Goal: Information Seeking & Learning: Learn about a topic

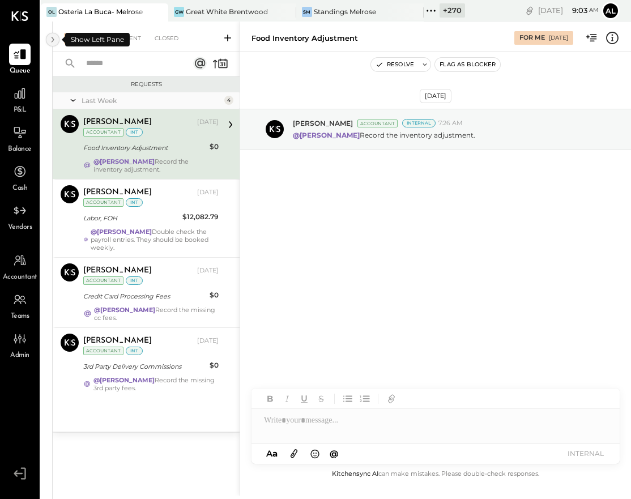
click at [52, 38] on icon at bounding box center [52, 39] width 12 height 20
click at [51, 38] on icon at bounding box center [52, 39] width 12 height 20
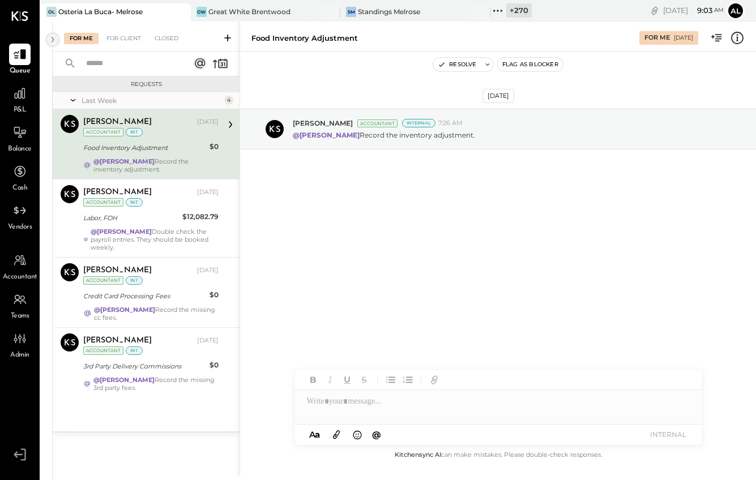
click at [48, 40] on icon at bounding box center [52, 39] width 12 height 20
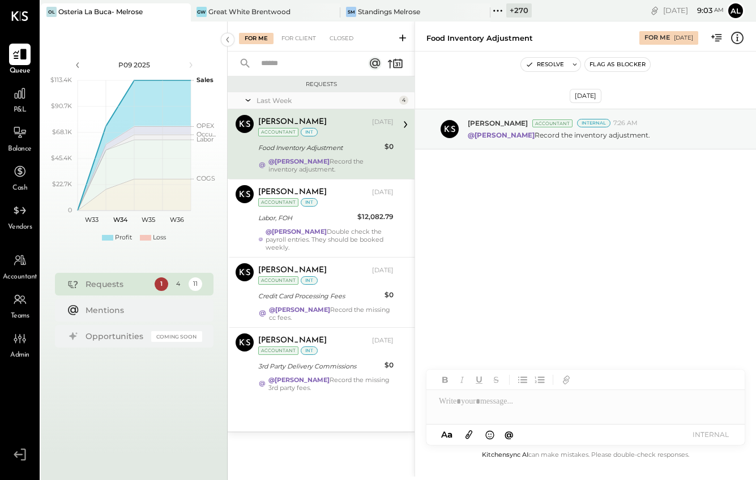
click at [16, 62] on div at bounding box center [20, 55] width 22 height 22
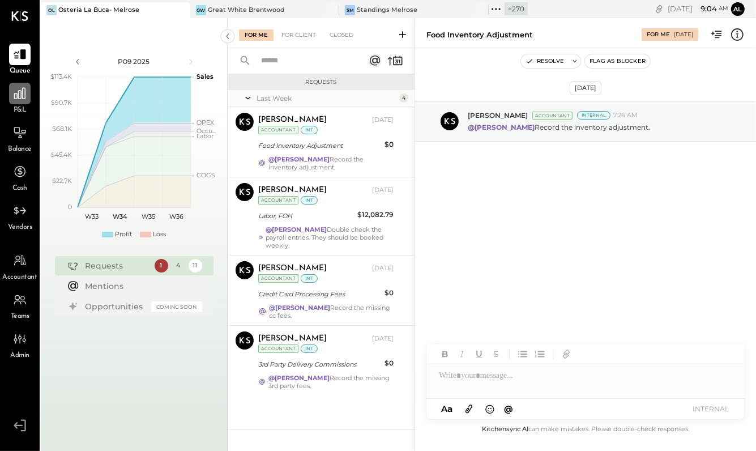
click at [19, 100] on icon at bounding box center [19, 93] width 15 height 15
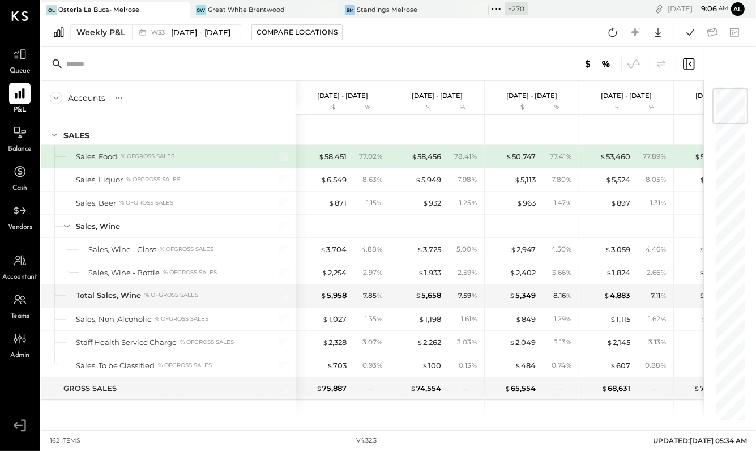
scroll to position [26, 0]
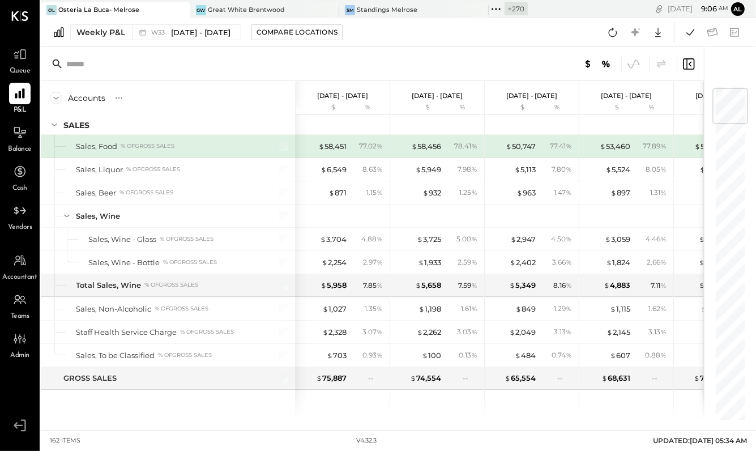
click at [67, 215] on icon at bounding box center [67, 215] width 12 height 12
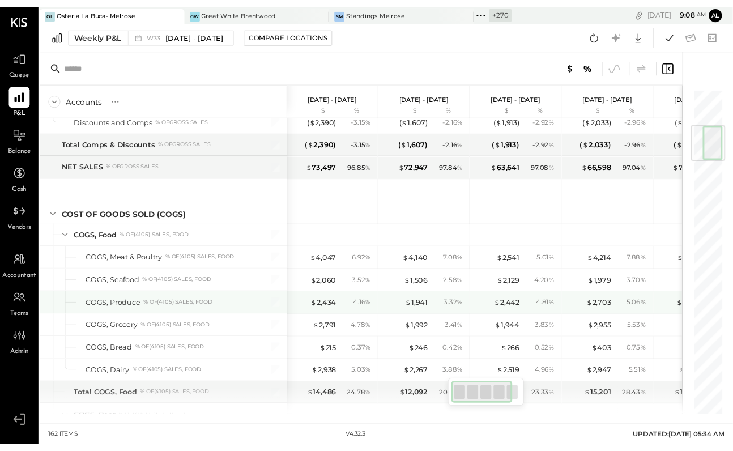
scroll to position [336, 0]
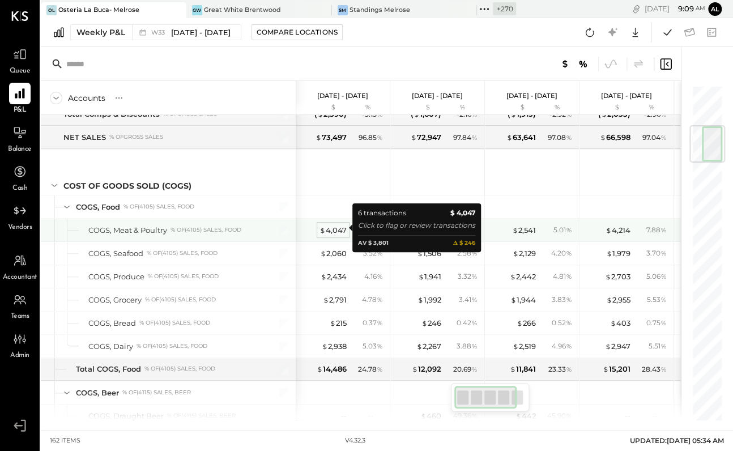
click at [331, 228] on div "$ 4,047" at bounding box center [332, 230] width 27 height 11
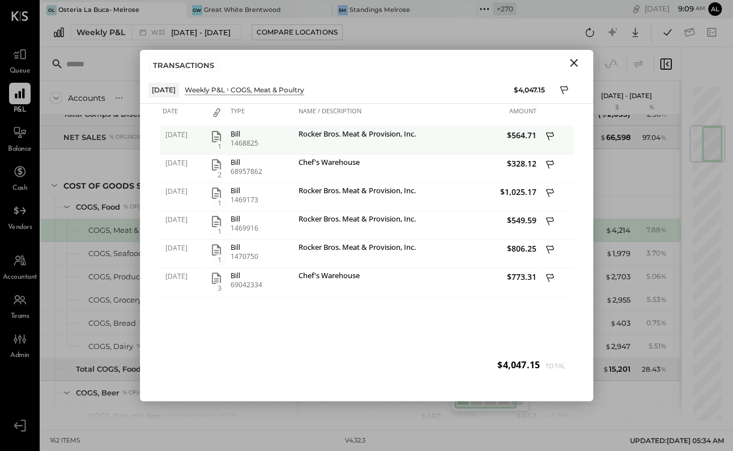
click at [214, 139] on icon "button" at bounding box center [216, 136] width 9 height 11
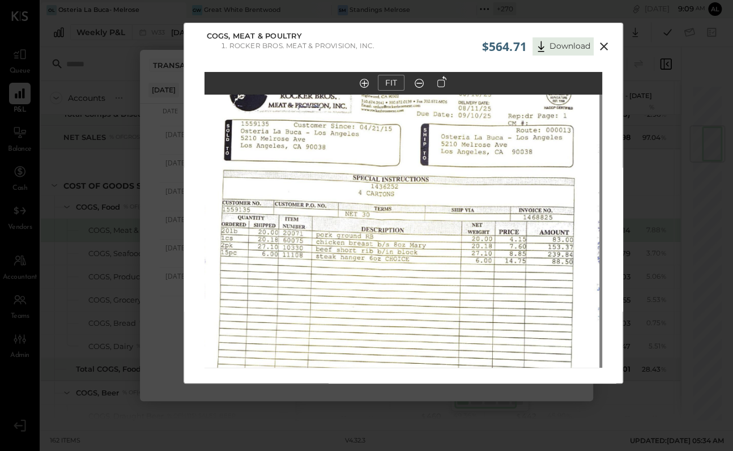
drag, startPoint x: 361, startPoint y: 161, endPoint x: 358, endPoint y: 260, distance: 99.1
click at [358, 260] on img at bounding box center [400, 303] width 397 height 511
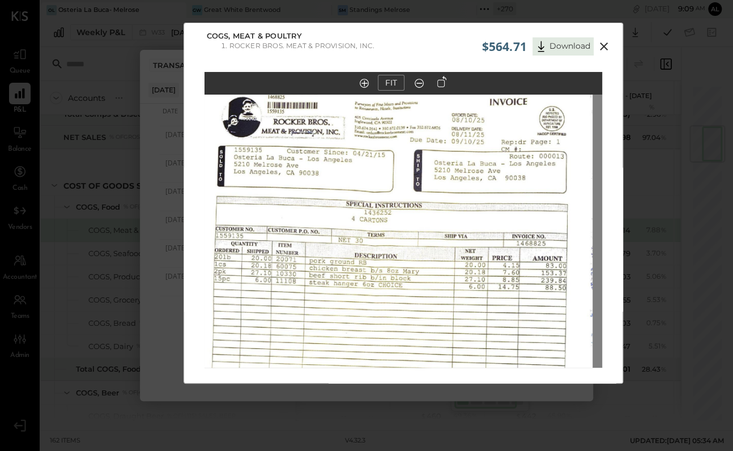
drag, startPoint x: 454, startPoint y: 200, endPoint x: 446, endPoint y: 233, distance: 34.5
click at [446, 233] on img at bounding box center [393, 329] width 397 height 511
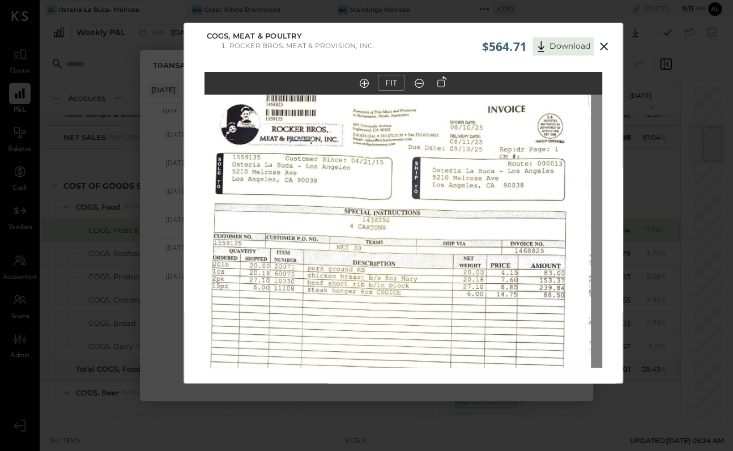
click at [581, 45] on icon at bounding box center [604, 47] width 14 height 14
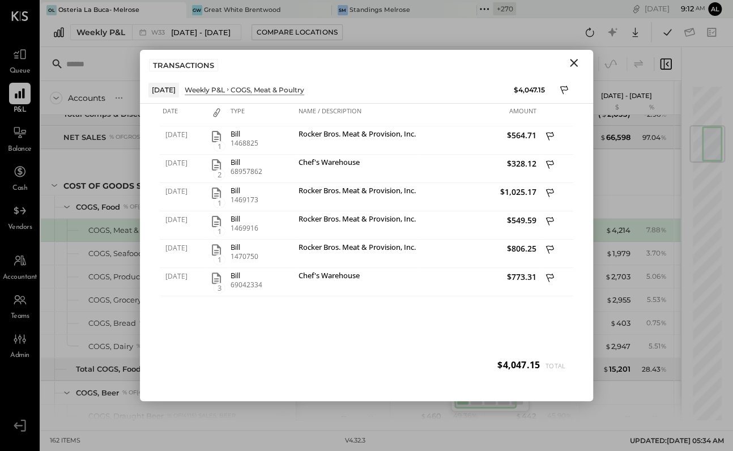
click at [571, 59] on icon "Close" at bounding box center [574, 63] width 14 height 14
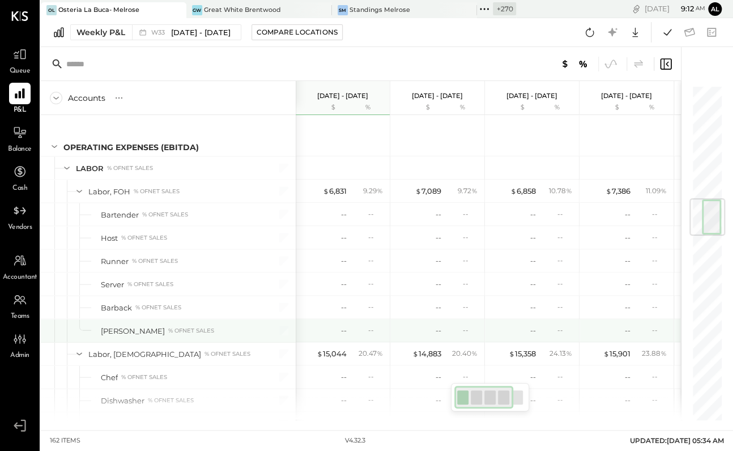
scroll to position [851, 0]
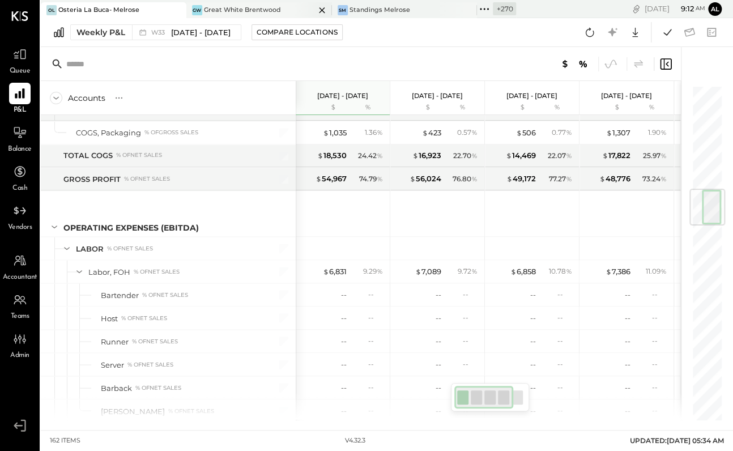
click at [251, 12] on div "Great White Brentwood" at bounding box center [242, 10] width 77 height 9
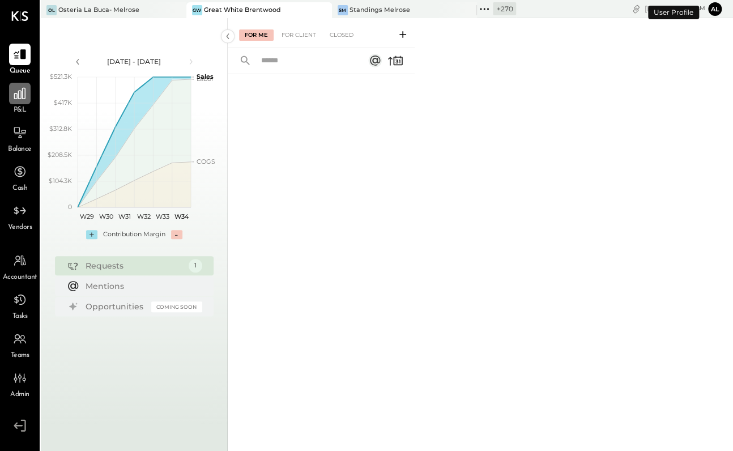
click at [23, 99] on icon at bounding box center [19, 93] width 15 height 15
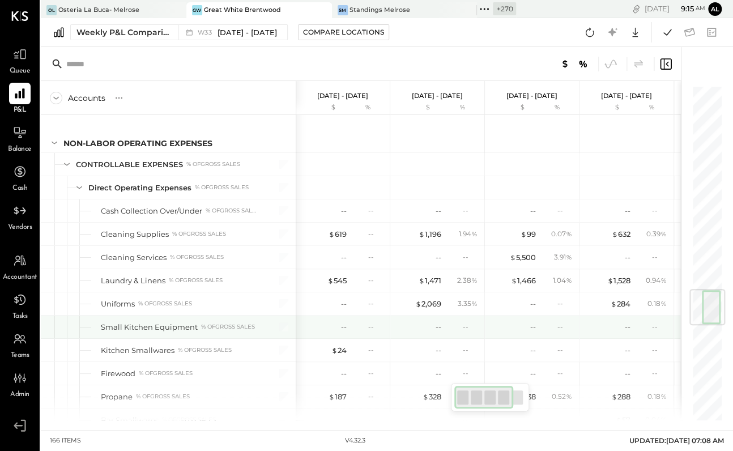
scroll to position [1726, 0]
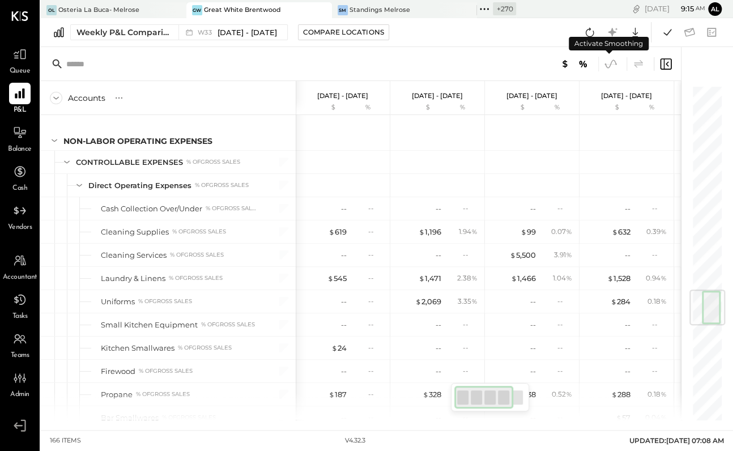
click at [581, 65] on icon at bounding box center [610, 64] width 15 height 15
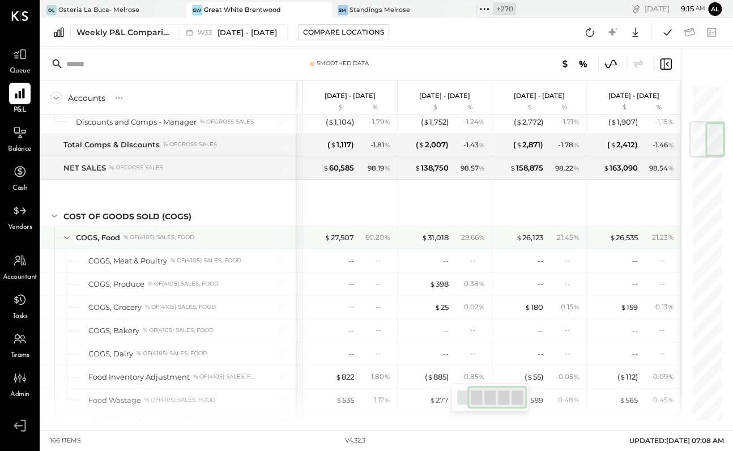
scroll to position [333, 0]
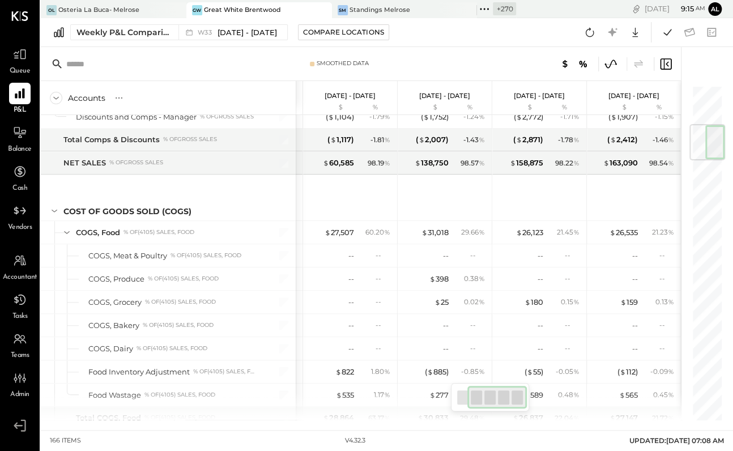
click at [581, 61] on icon at bounding box center [610, 64] width 15 height 15
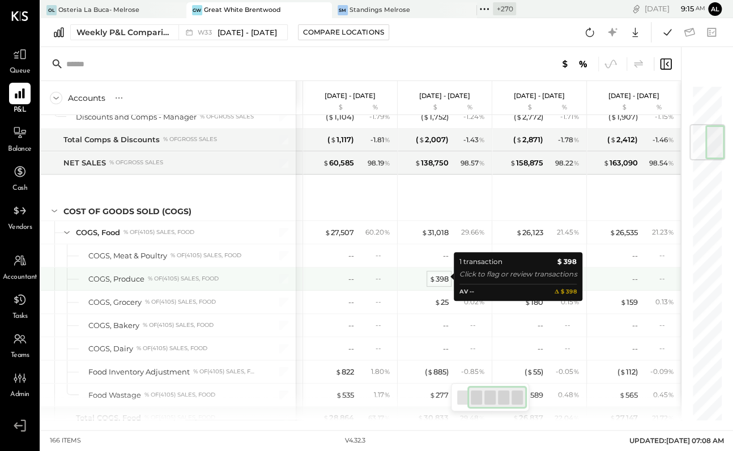
click at [438, 276] on div "$ 398" at bounding box center [438, 278] width 19 height 11
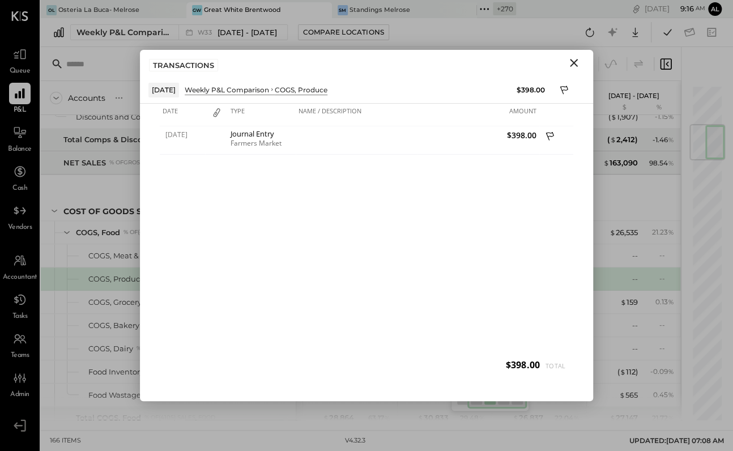
click at [570, 56] on icon "Close" at bounding box center [574, 63] width 14 height 14
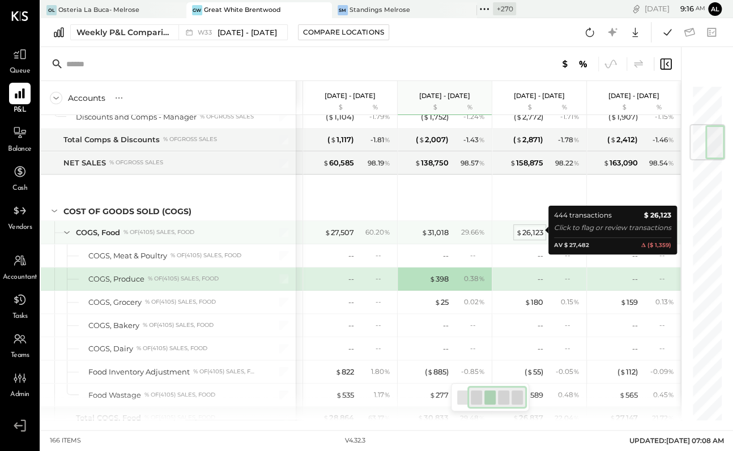
click at [534, 230] on div "$ 26,123" at bounding box center [529, 232] width 27 height 11
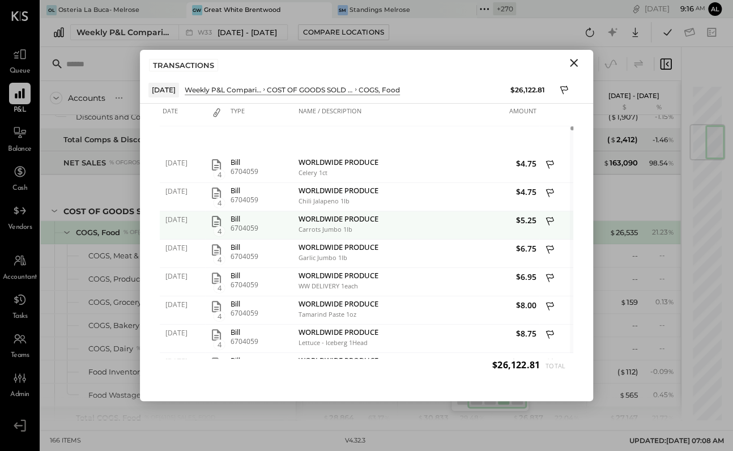
click at [551, 219] on icon at bounding box center [550, 222] width 10 height 14
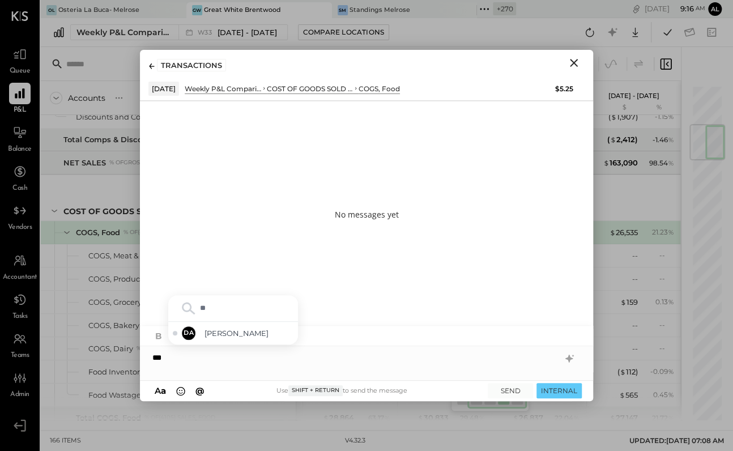
type input "*"
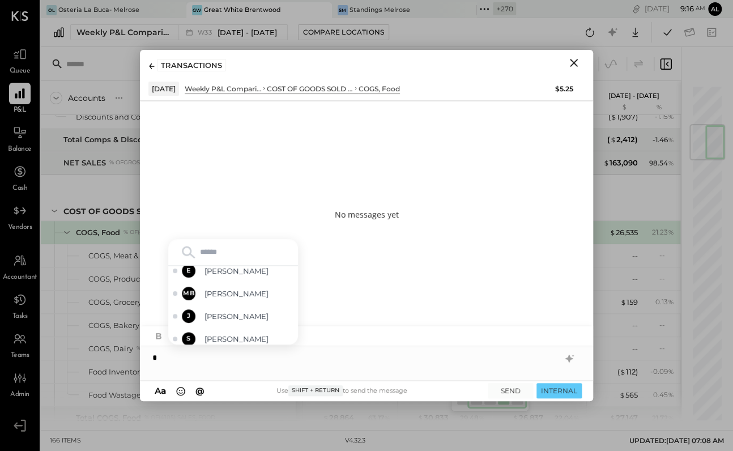
scroll to position [238, 0]
click at [251, 365] on div "*" at bounding box center [366, 357] width 453 height 23
click at [251, 367] on div "*" at bounding box center [366, 357] width 453 height 23
click at [574, 58] on icon "Close" at bounding box center [574, 63] width 14 height 14
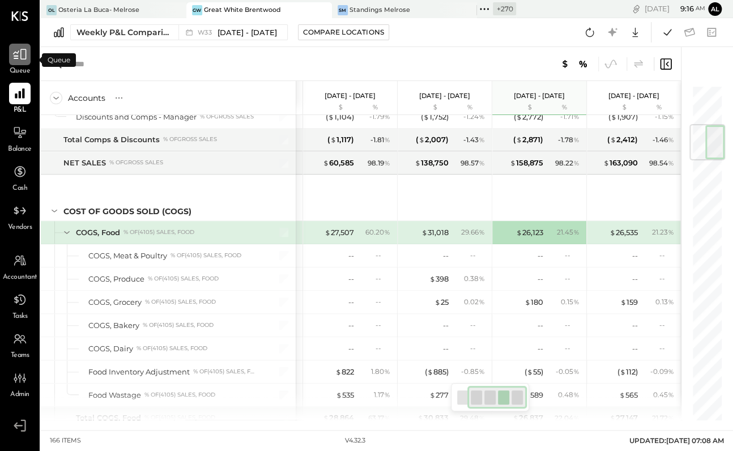
click at [19, 62] on div at bounding box center [20, 55] width 22 height 22
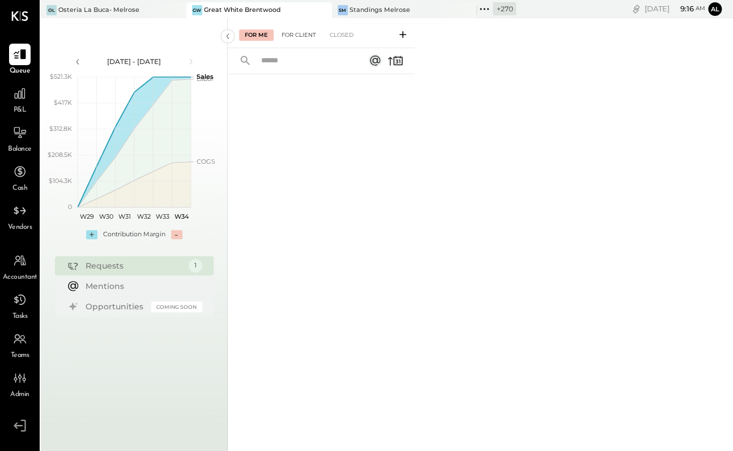
click at [299, 35] on div "For Client" at bounding box center [299, 34] width 46 height 11
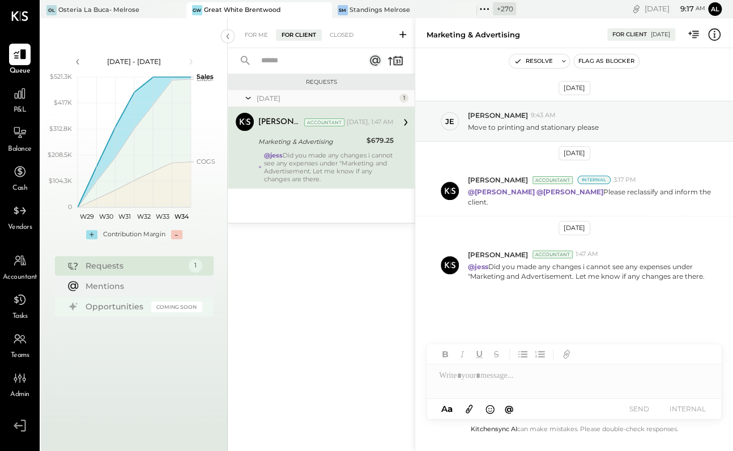
click at [119, 309] on div "Opportunities" at bounding box center [115, 306] width 60 height 11
click at [16, 97] on icon at bounding box center [19, 93] width 15 height 15
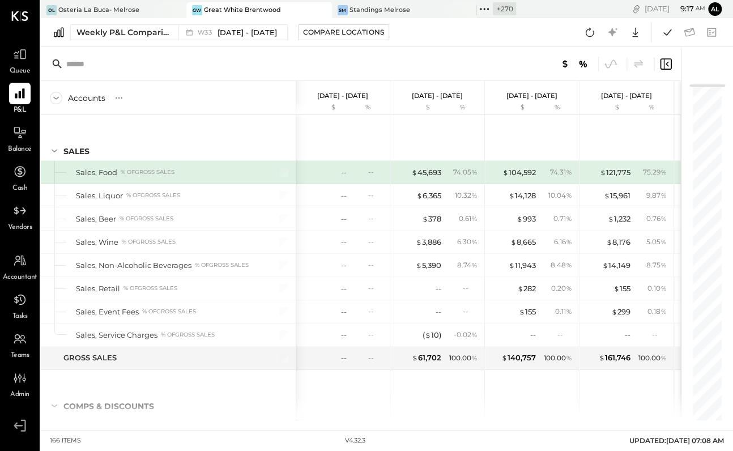
click at [581, 63] on icon at bounding box center [665, 64] width 14 height 14
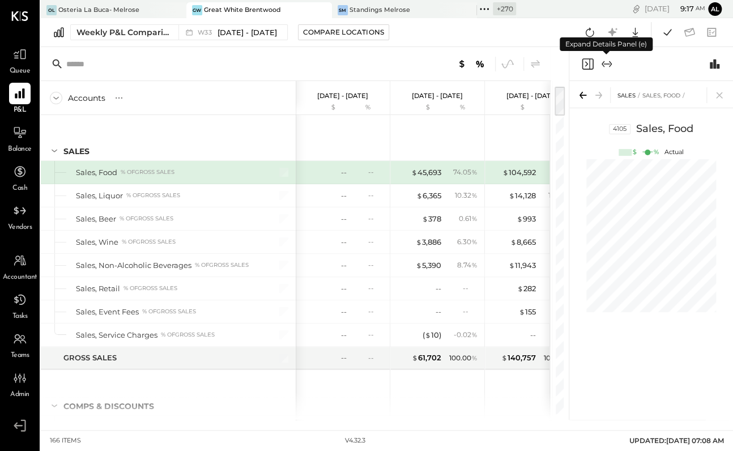
click at [581, 65] on icon "Expand panel (e)" at bounding box center [607, 64] width 14 height 14
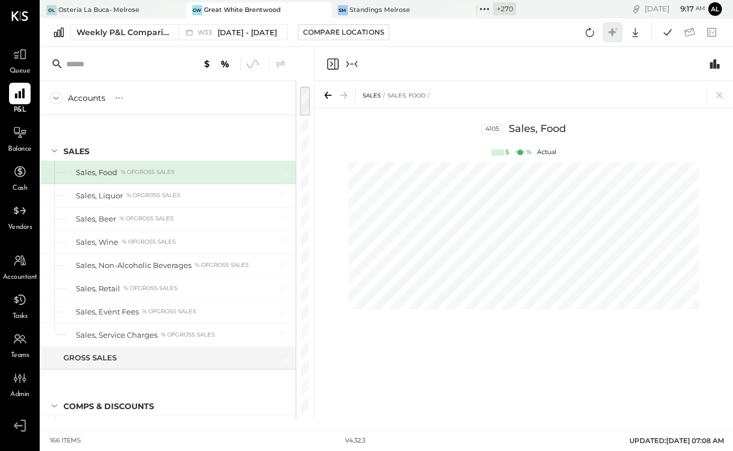
click at [581, 32] on icon at bounding box center [611, 32] width 8 height 8
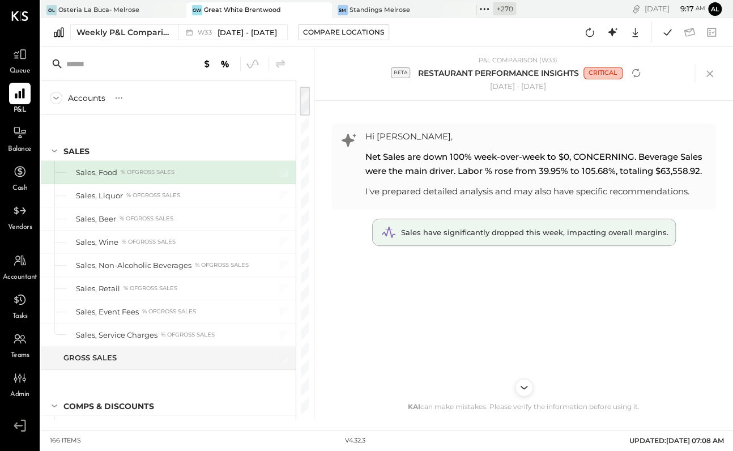
click at [518, 232] on span "Sales have significantly dropped this week, impacting overall margins." at bounding box center [534, 232] width 267 height 9
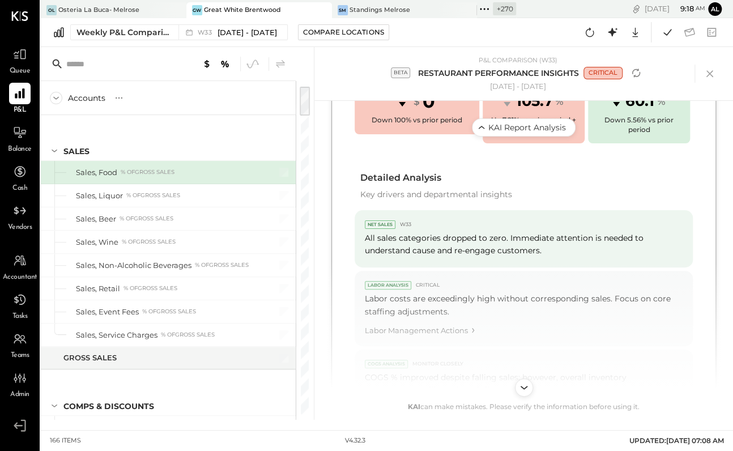
scroll to position [507, 0]
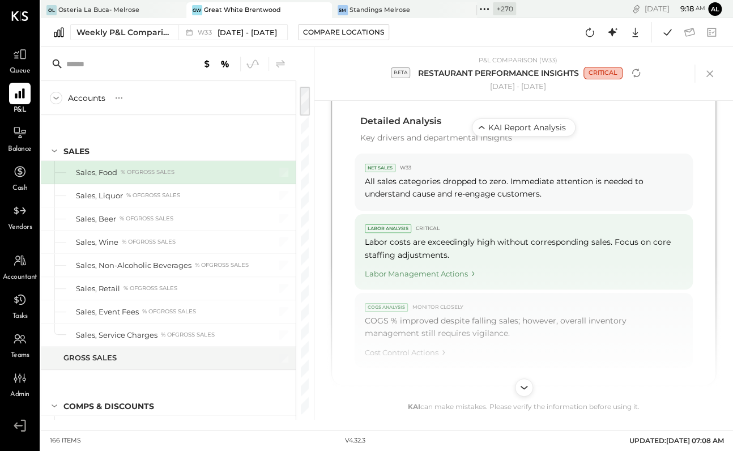
click at [470, 277] on icon "Labor Management Actions" at bounding box center [473, 273] width 10 height 10
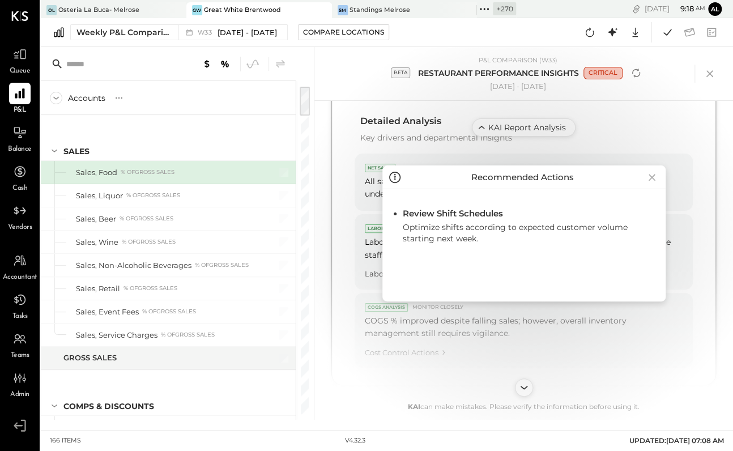
click at [581, 175] on icon at bounding box center [652, 177] width 16 height 18
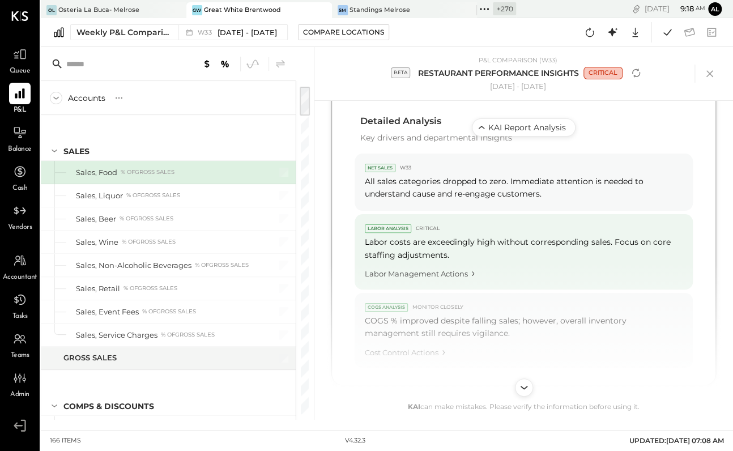
scroll to position [591, 0]
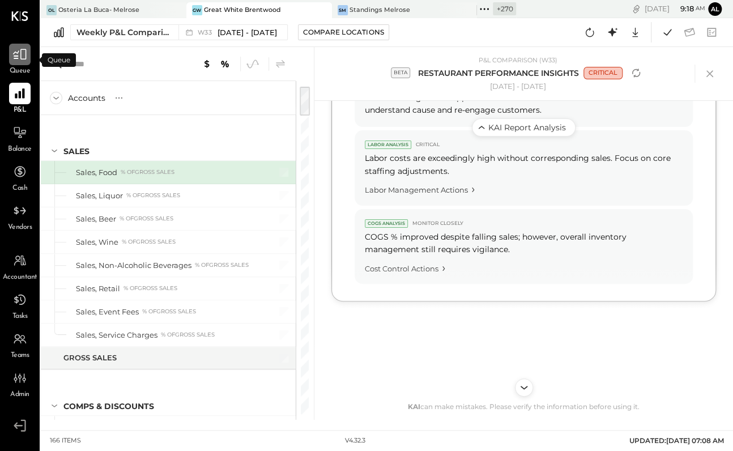
click at [16, 62] on div at bounding box center [20, 55] width 22 height 22
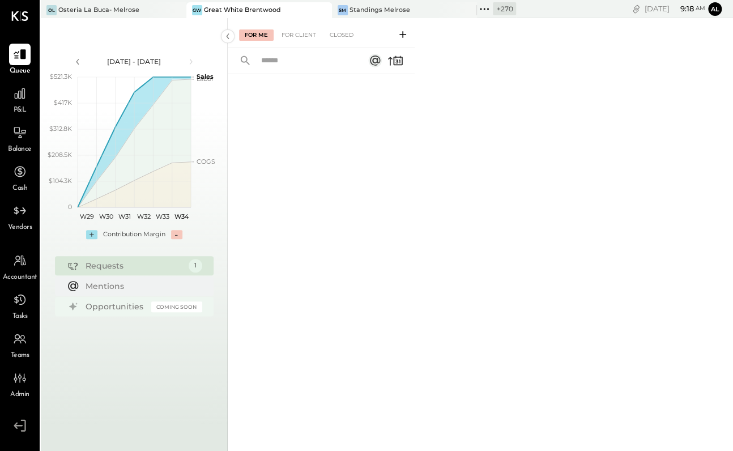
click at [148, 307] on div "Opportunities Coming Soon" at bounding box center [134, 306] width 159 height 19
click at [294, 29] on div "For Client" at bounding box center [299, 34] width 46 height 11
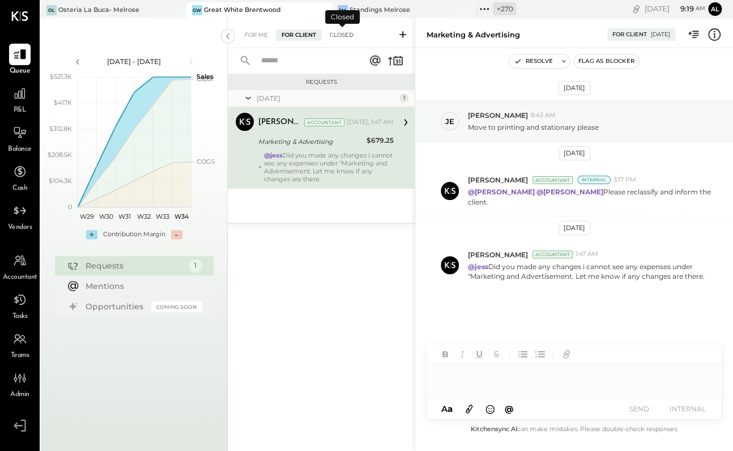
click at [345, 37] on div "Closed" at bounding box center [341, 34] width 35 height 11
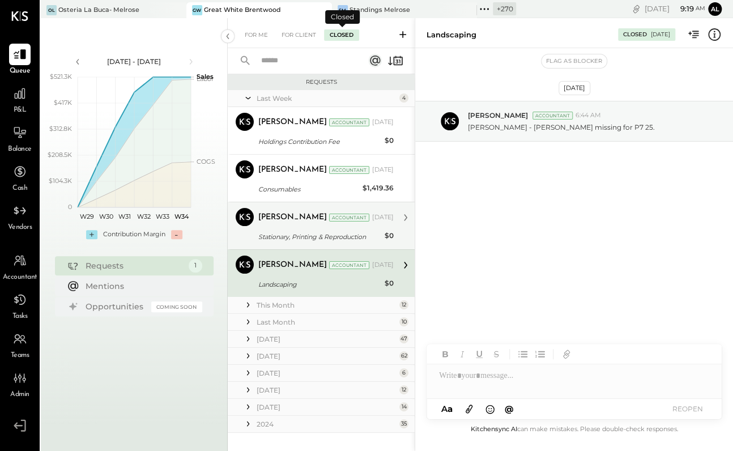
scroll to position [11, 0]
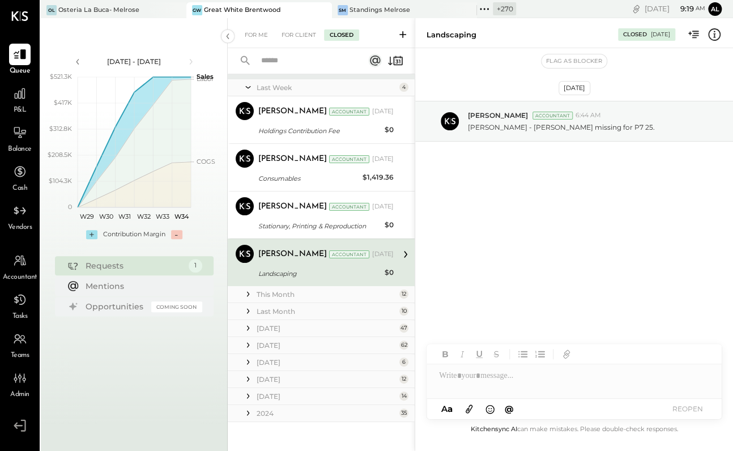
click at [246, 293] on icon at bounding box center [247, 293] width 11 height 11
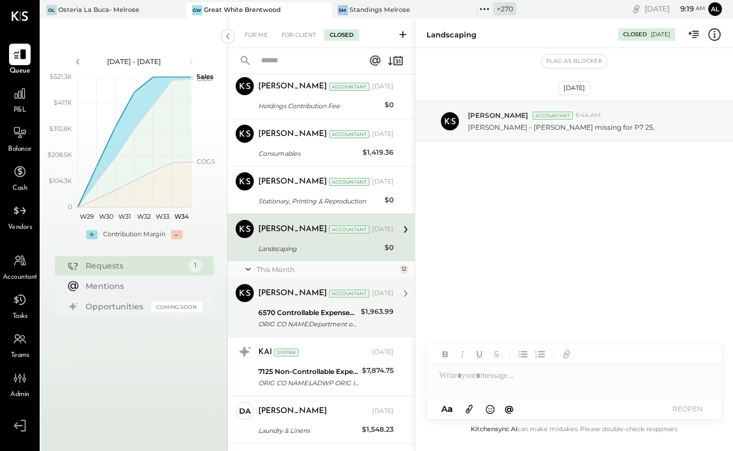
scroll to position [36, 0]
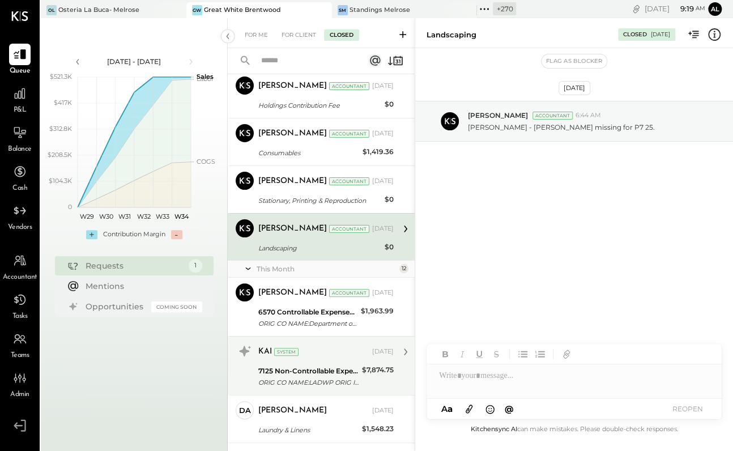
click at [317, 373] on div "7125 Non-Controllable Expenses:Utilities:Utility, Electricity" at bounding box center [308, 370] width 100 height 11
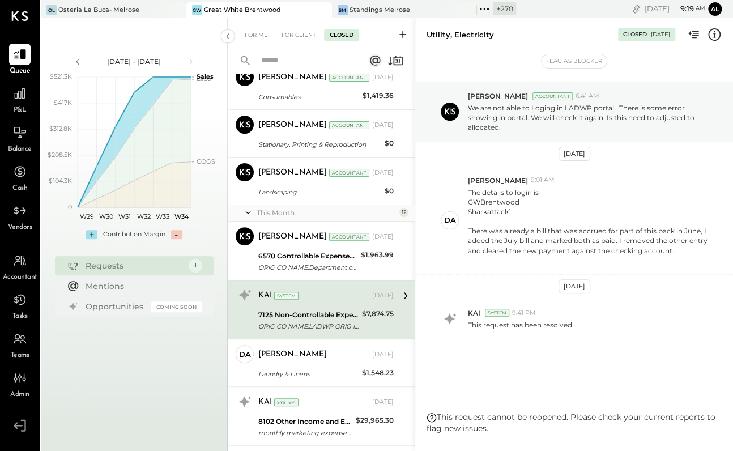
scroll to position [112, 0]
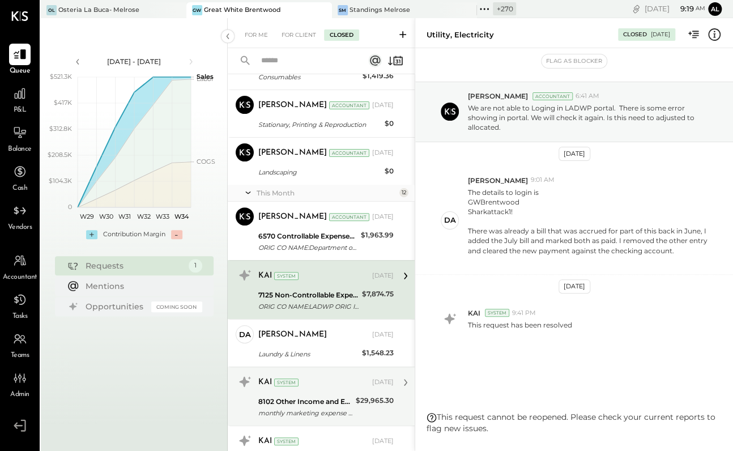
click at [289, 396] on div "8102 Other Income and Expenses:InKind Expenses" at bounding box center [305, 401] width 94 height 11
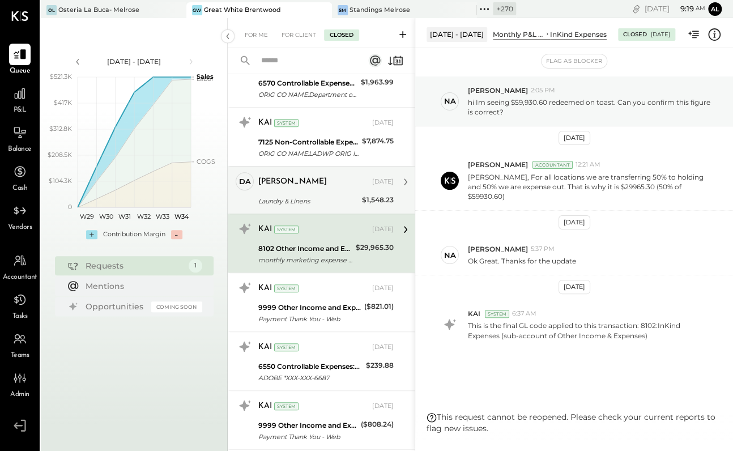
scroll to position [293, 0]
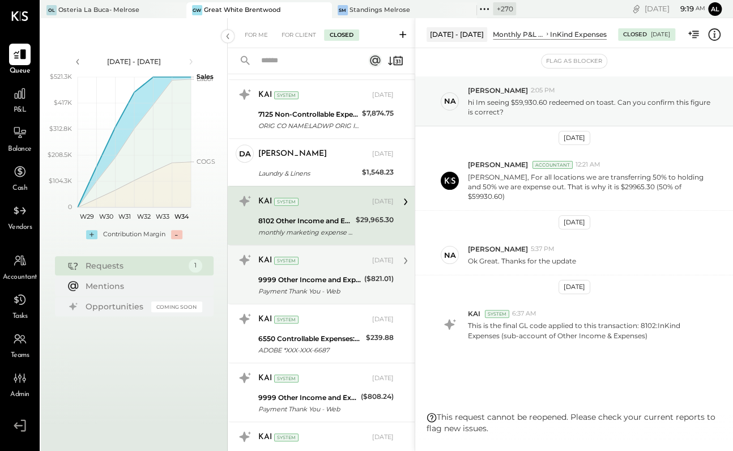
click at [297, 278] on div "9999 Other Income and Expenses:To Be Classified" at bounding box center [309, 279] width 102 height 11
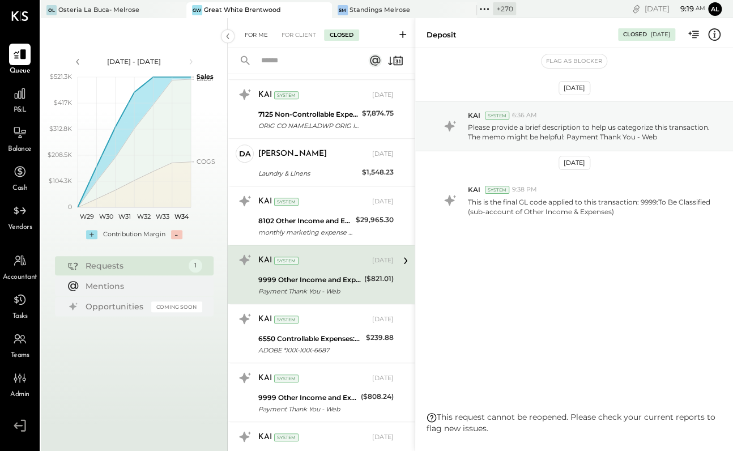
click at [253, 36] on div "For Me" at bounding box center [256, 34] width 35 height 11
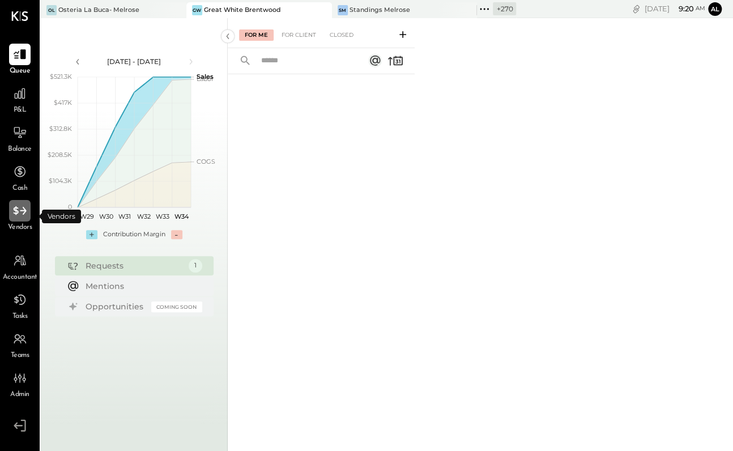
click at [18, 215] on icon at bounding box center [19, 210] width 15 height 15
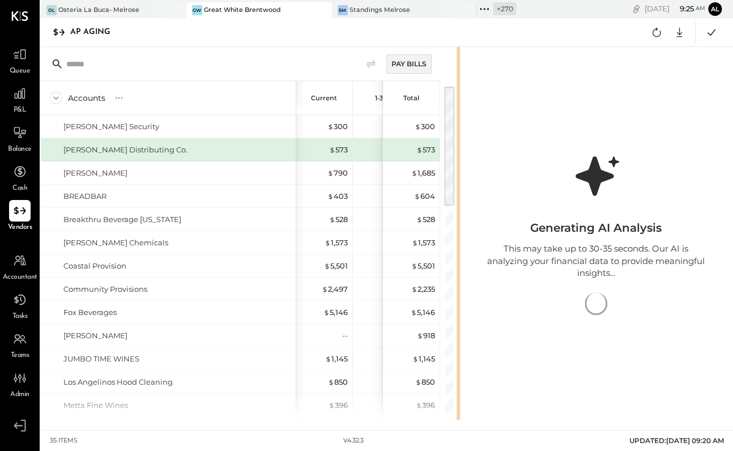
drag, startPoint x: 568, startPoint y: 68, endPoint x: 742, endPoint y: 112, distance: 179.2
click at [581, 112] on html "Queue P&L Balance Cash Vendors Accountant Tasks Teams Admin v 4.32.3 OL Osteria…" at bounding box center [366, 225] width 733 height 451
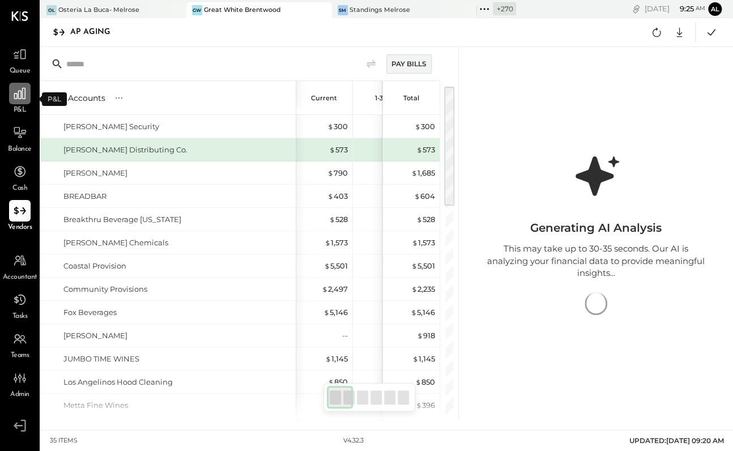
click at [16, 93] on icon at bounding box center [19, 93] width 11 height 11
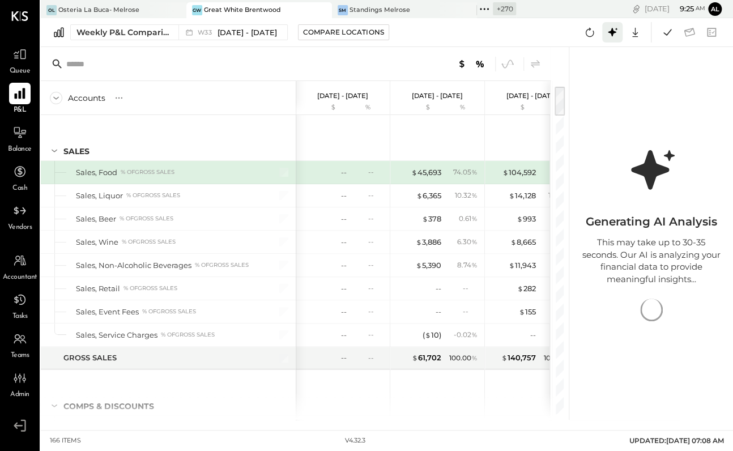
click at [581, 32] on icon at bounding box center [612, 32] width 15 height 15
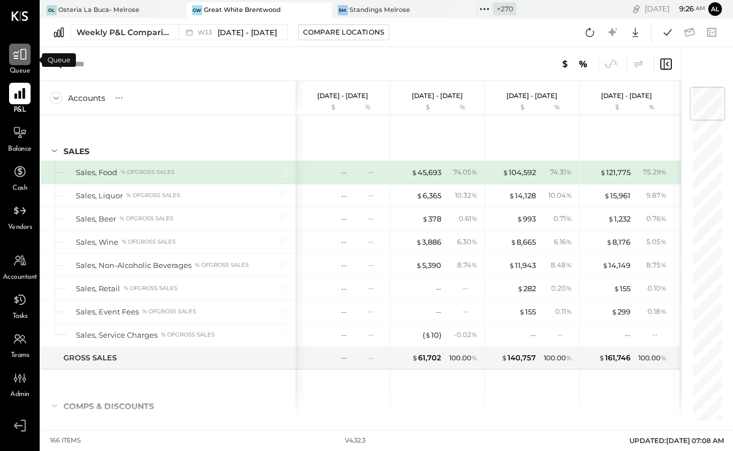
click at [20, 56] on icon at bounding box center [19, 54] width 15 height 15
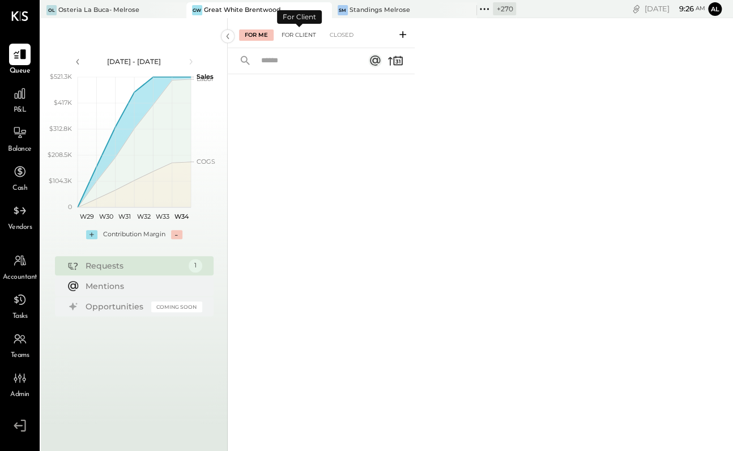
click at [310, 36] on div "For Client" at bounding box center [299, 34] width 46 height 11
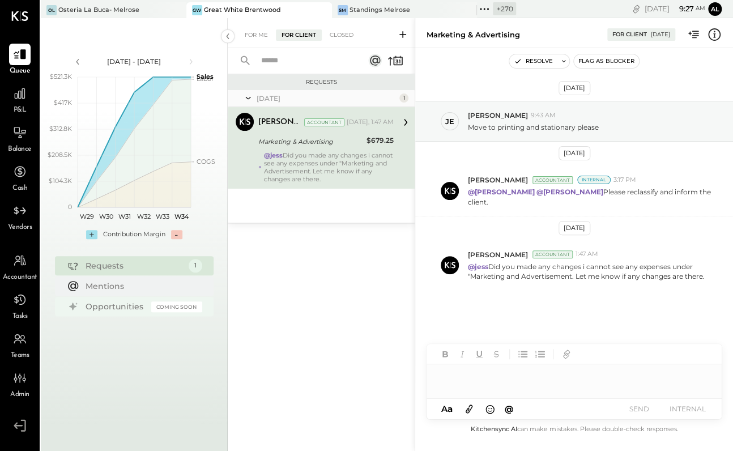
click at [100, 307] on div "Opportunities" at bounding box center [115, 306] width 60 height 11
click at [16, 97] on icon at bounding box center [19, 93] width 15 height 15
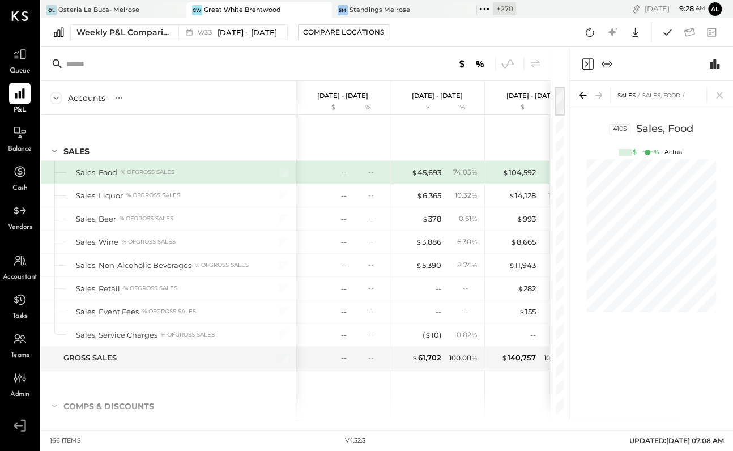
click at [581, 66] on icon "Expand panel (e)" at bounding box center [607, 64] width 14 height 14
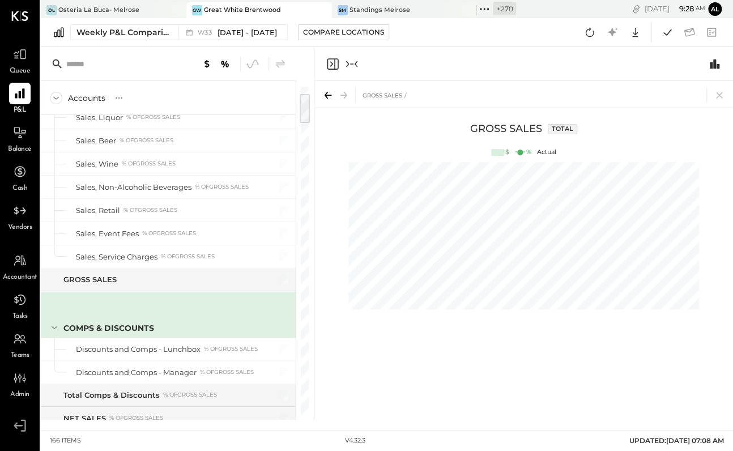
scroll to position [101, 0]
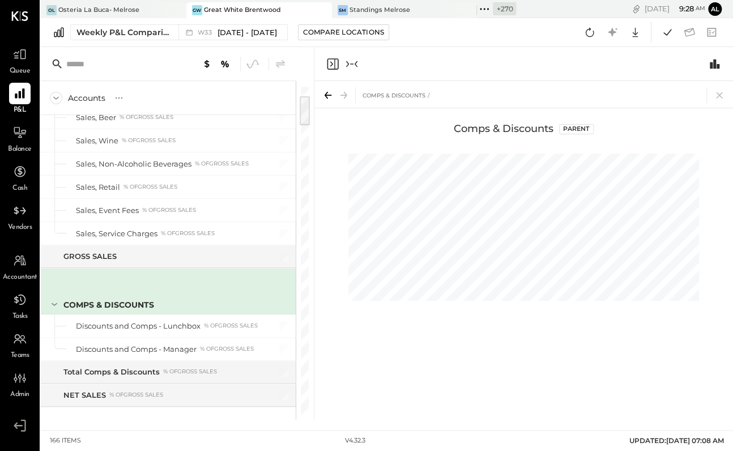
scroll to position [0, 141]
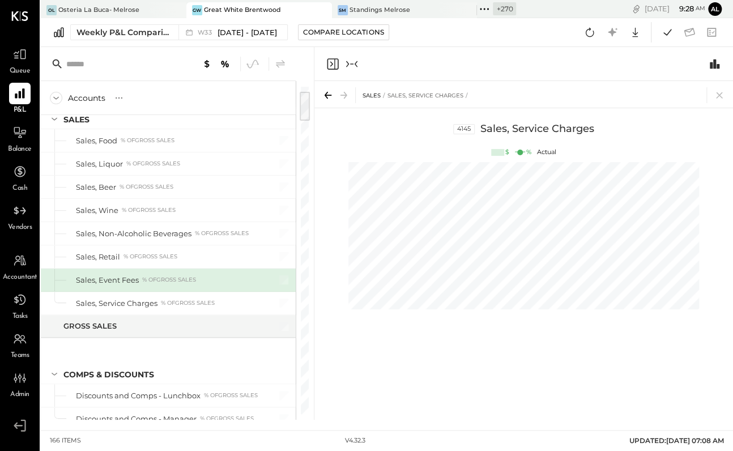
scroll to position [9, 0]
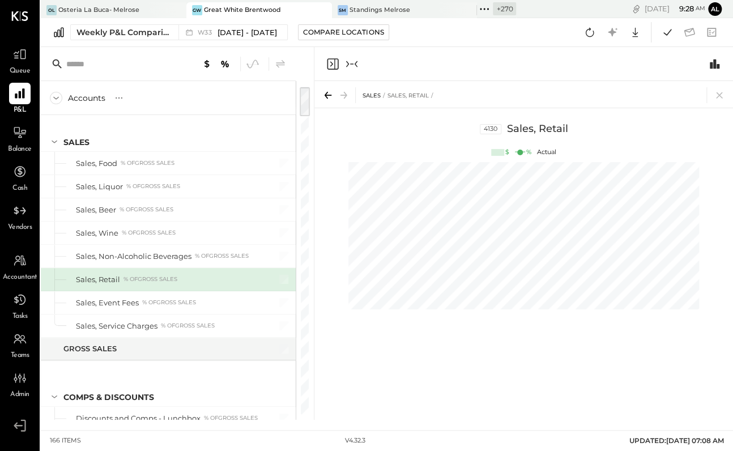
scroll to position [0, 236]
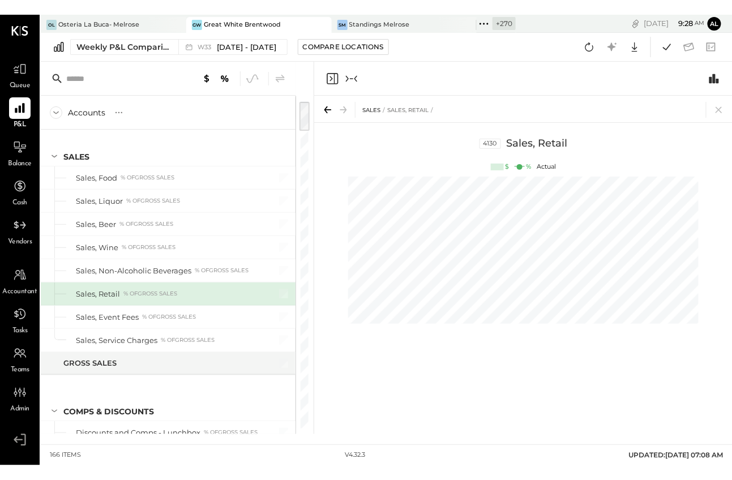
scroll to position [0, 424]
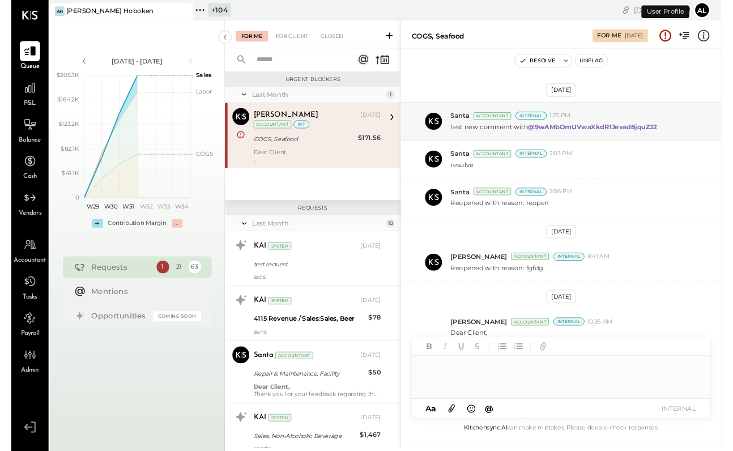
scroll to position [168, 0]
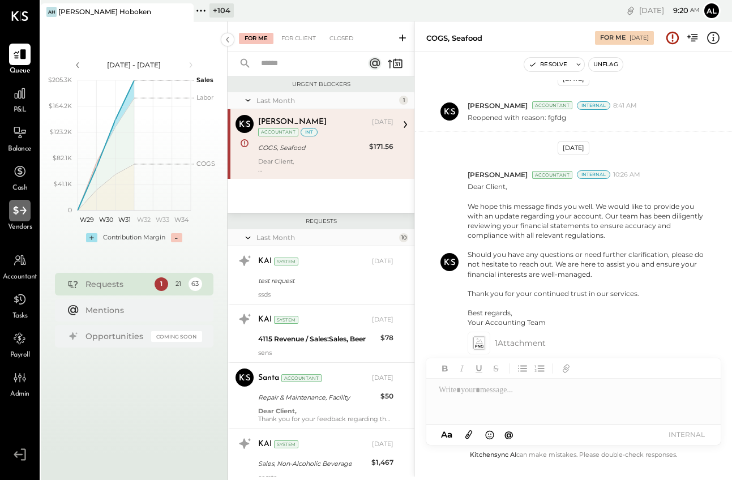
click at [11, 218] on div at bounding box center [20, 211] width 22 height 22
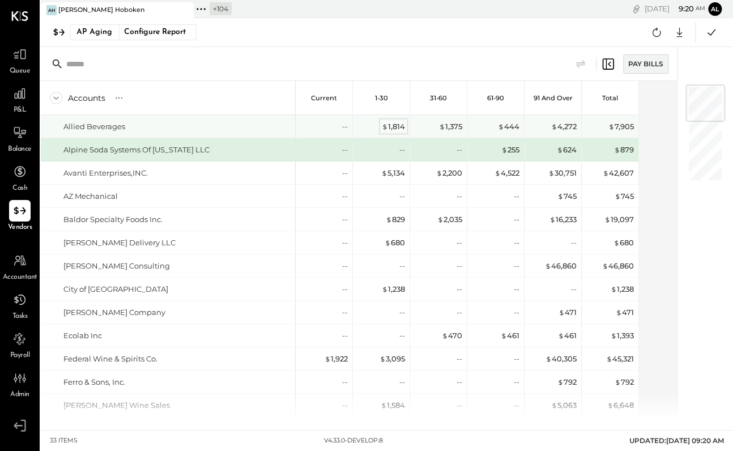
click at [393, 128] on div "$ 1,814" at bounding box center [393, 126] width 23 height 11
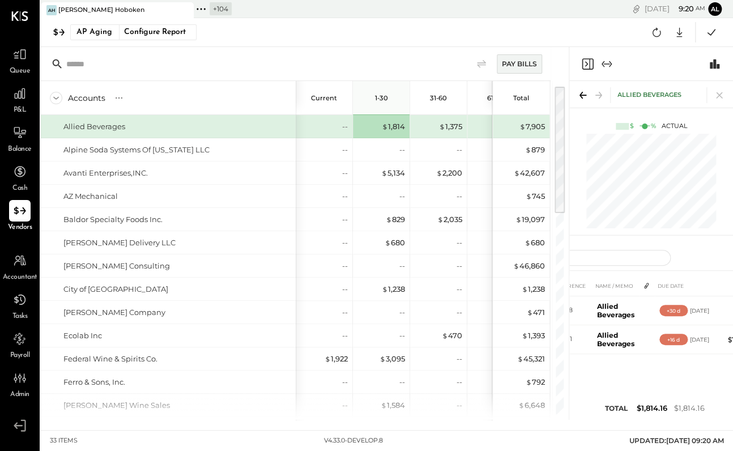
click at [605, 67] on icon "Expand panel (e)" at bounding box center [607, 64] width 14 height 14
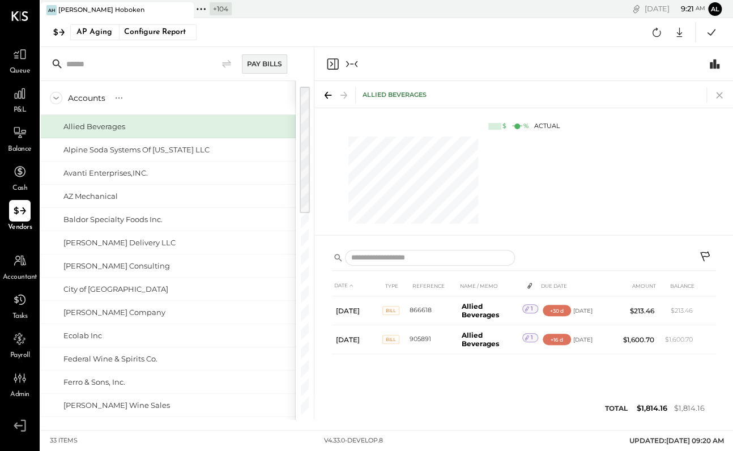
click at [718, 96] on icon at bounding box center [719, 95] width 16 height 16
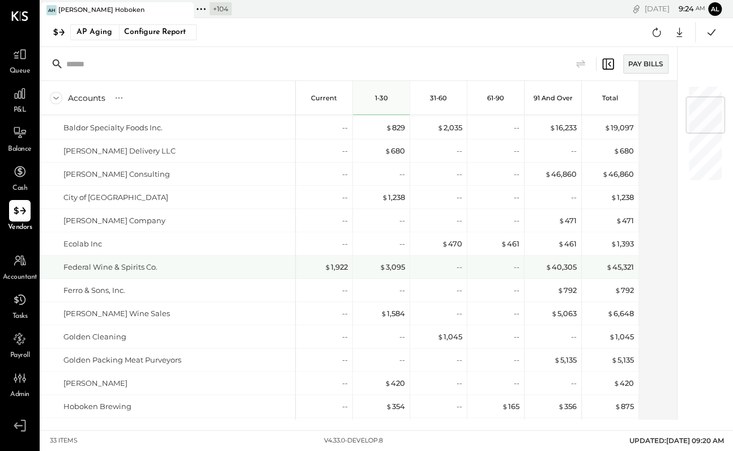
scroll to position [108, 0]
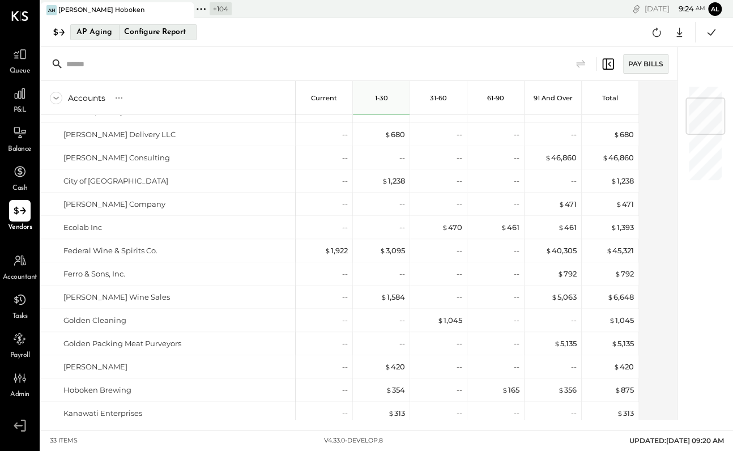
click at [101, 31] on div "AP Aging" at bounding box center [94, 32] width 36 height 18
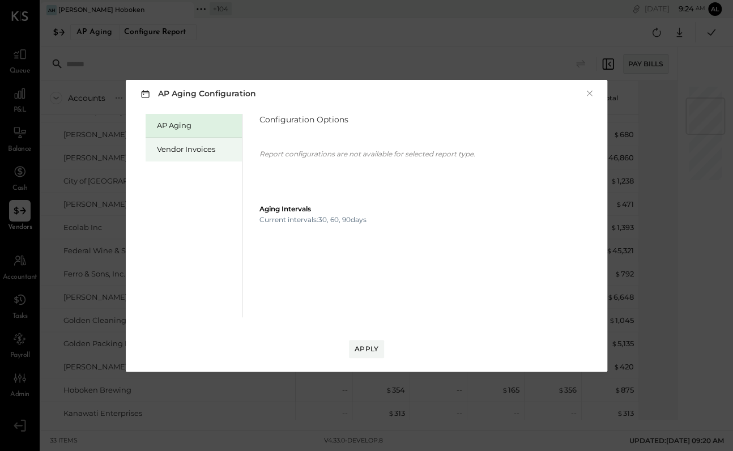
click at [194, 151] on div "Vendor Invoices" at bounding box center [196, 149] width 79 height 11
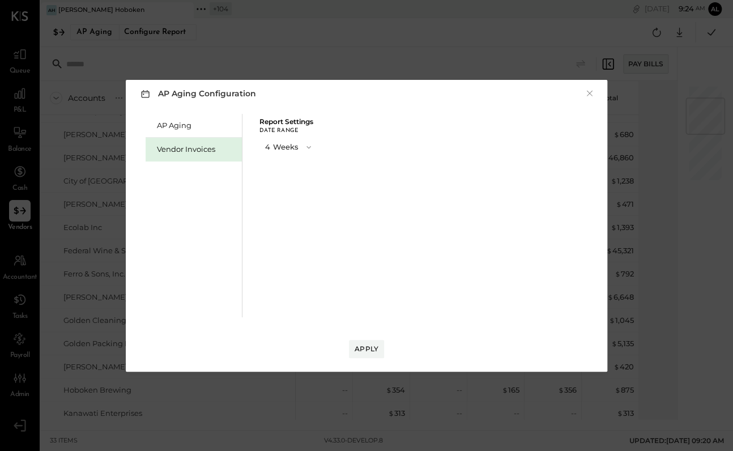
click at [299, 145] on span "button" at bounding box center [305, 147] width 15 height 9
click at [296, 168] on div "8 Weeks" at bounding box center [289, 167] width 58 height 20
click at [363, 345] on div "Apply" at bounding box center [366, 349] width 24 height 10
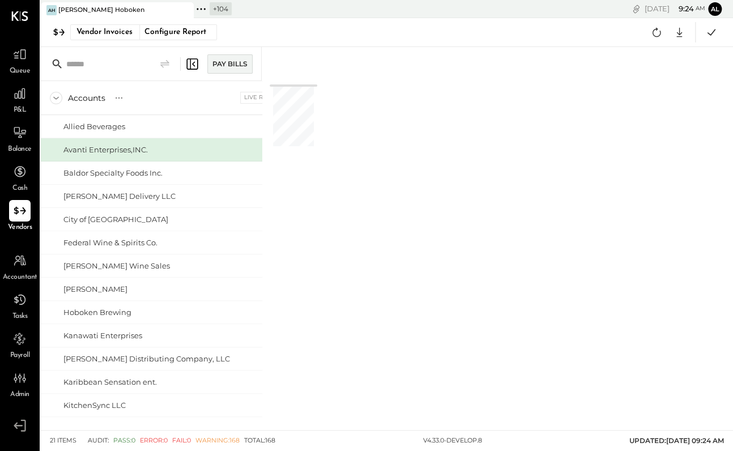
click at [191, 65] on icon at bounding box center [192, 64] width 14 height 14
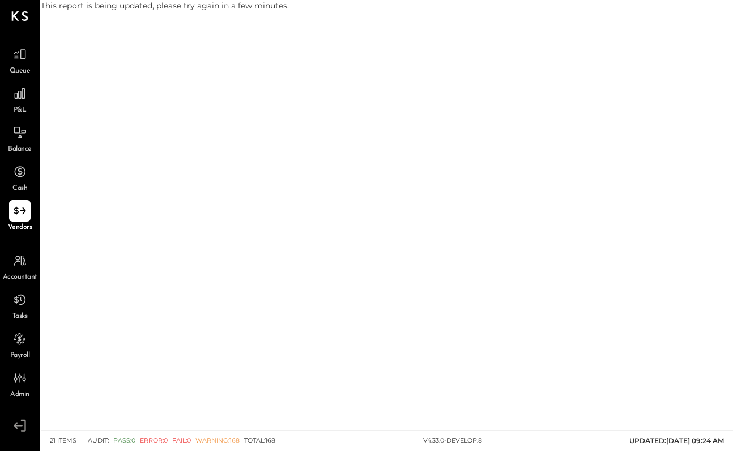
click at [288, 224] on div "This report is being updated, please try again in a few minutes. Cannot read pr…" at bounding box center [387, 215] width 692 height 430
click at [227, 44] on div "This report is being updated, please try again in a few minutes. Cannot read pr…" at bounding box center [387, 215] width 692 height 430
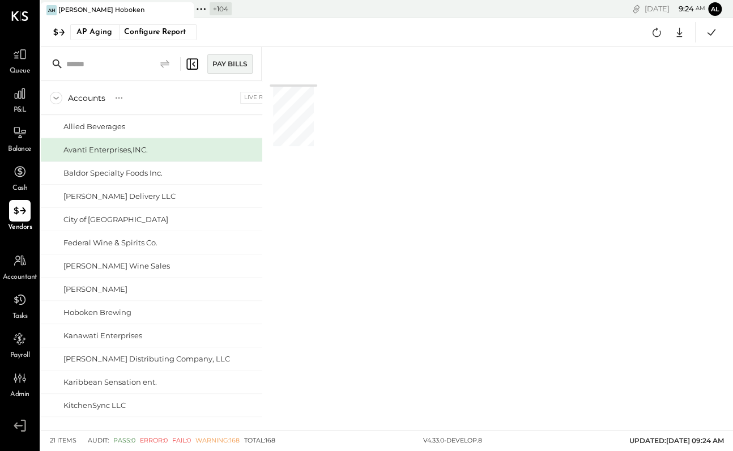
click at [170, 65] on icon at bounding box center [165, 64] width 14 height 14
click at [198, 65] on icon at bounding box center [191, 63] width 11 height 11
